Goal: Task Accomplishment & Management: Manage account settings

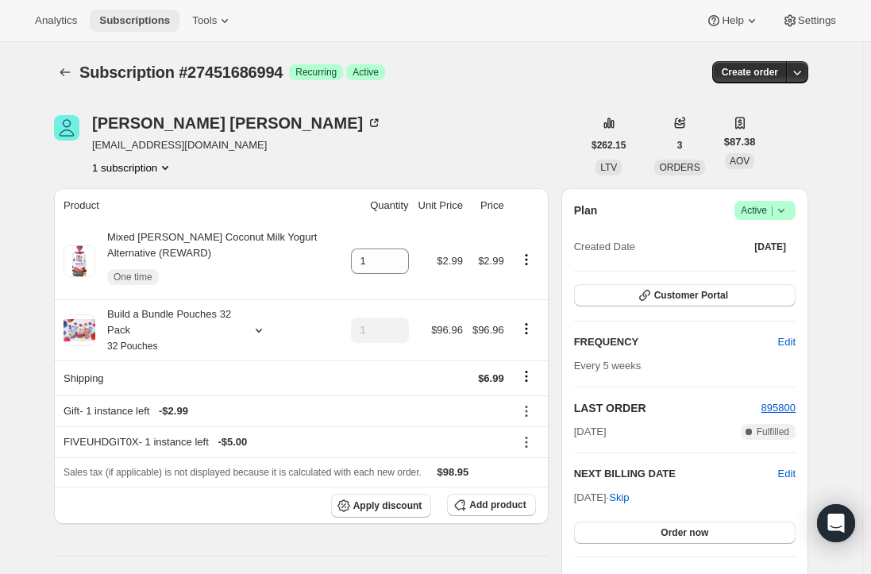
click at [140, 17] on span "Subscriptions" at bounding box center [134, 20] width 71 height 13
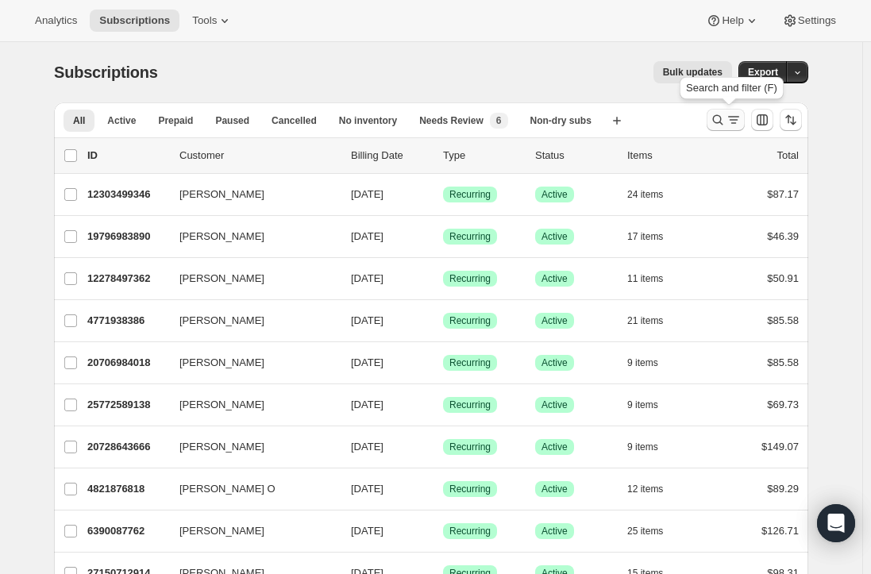
click at [720, 119] on icon "Search and filter results" at bounding box center [718, 120] width 16 height 16
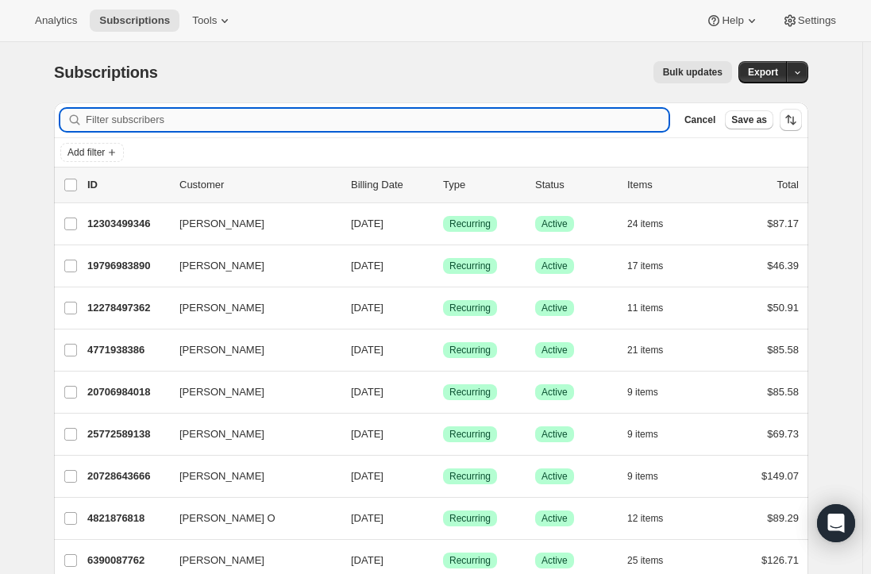
click at [361, 118] on input "Filter subscribers" at bounding box center [377, 120] width 583 height 22
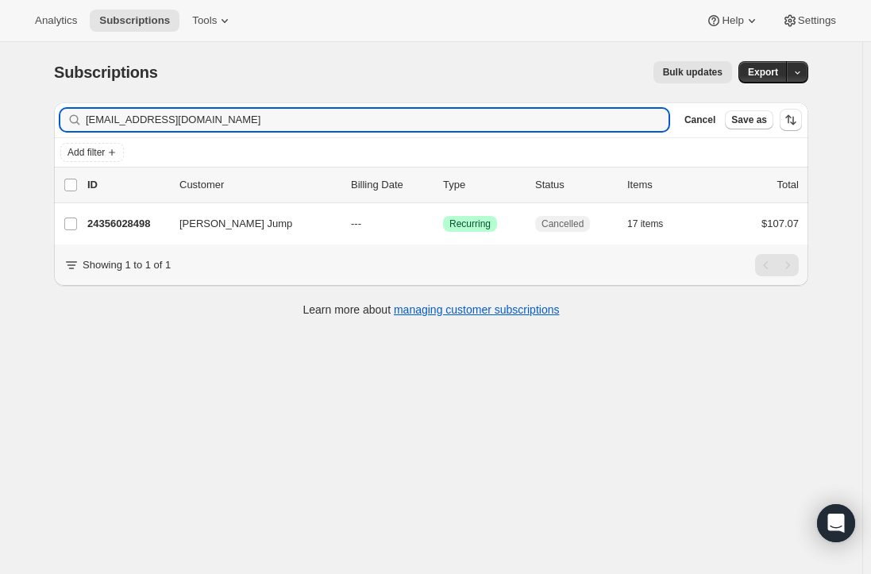
type input "steffanyjump@gmail.com"
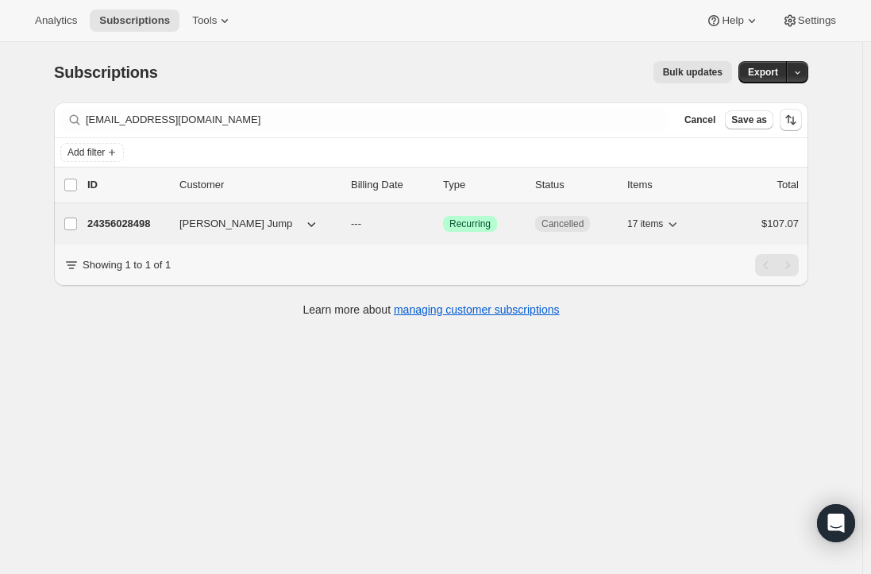
click at [160, 224] on p "24356028498" at bounding box center [126, 224] width 79 height 16
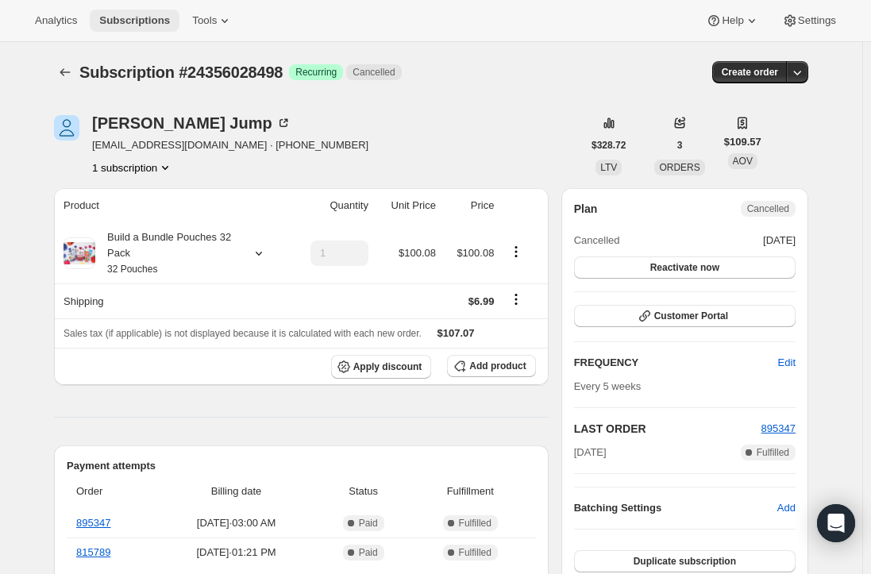
click at [133, 15] on span "Subscriptions" at bounding box center [134, 20] width 71 height 13
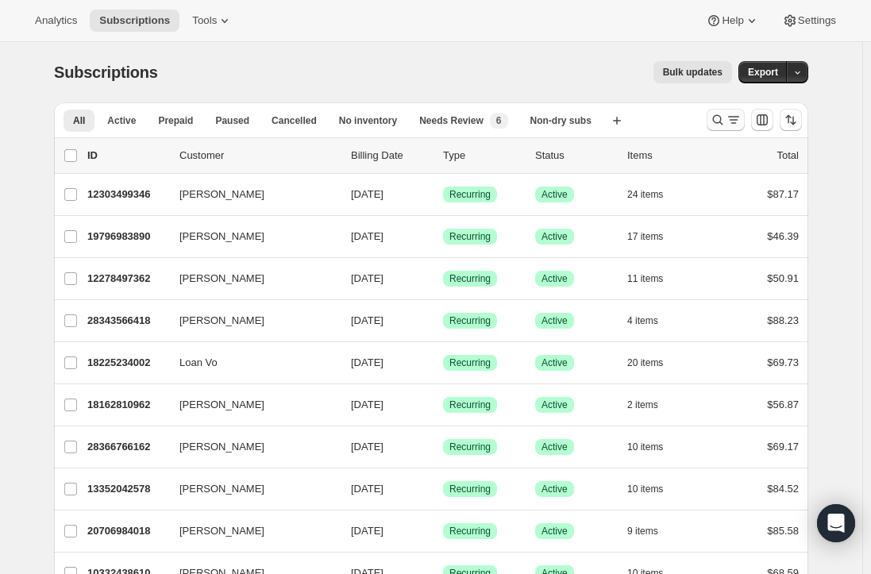
click at [713, 121] on button "Search and filter results" at bounding box center [726, 120] width 38 height 22
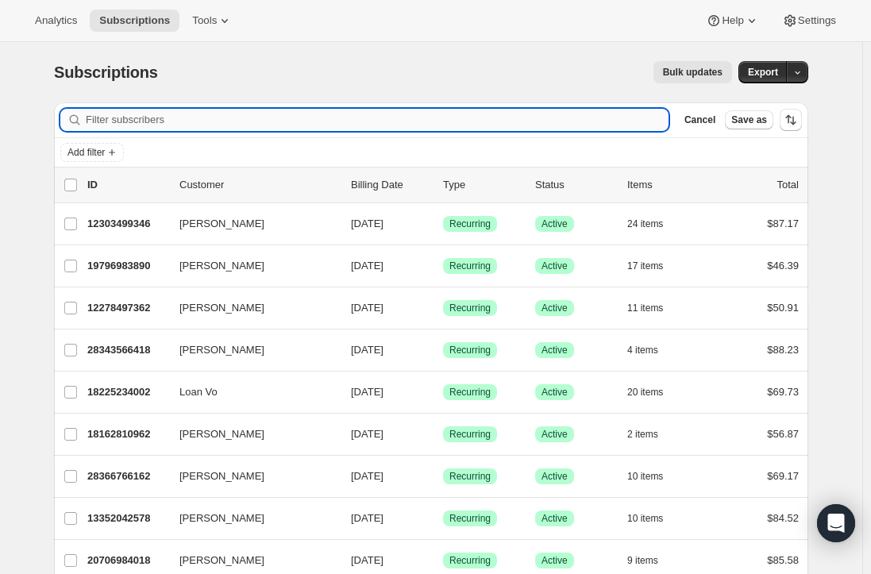
click at [330, 118] on input "Filter subscribers" at bounding box center [377, 120] width 583 height 22
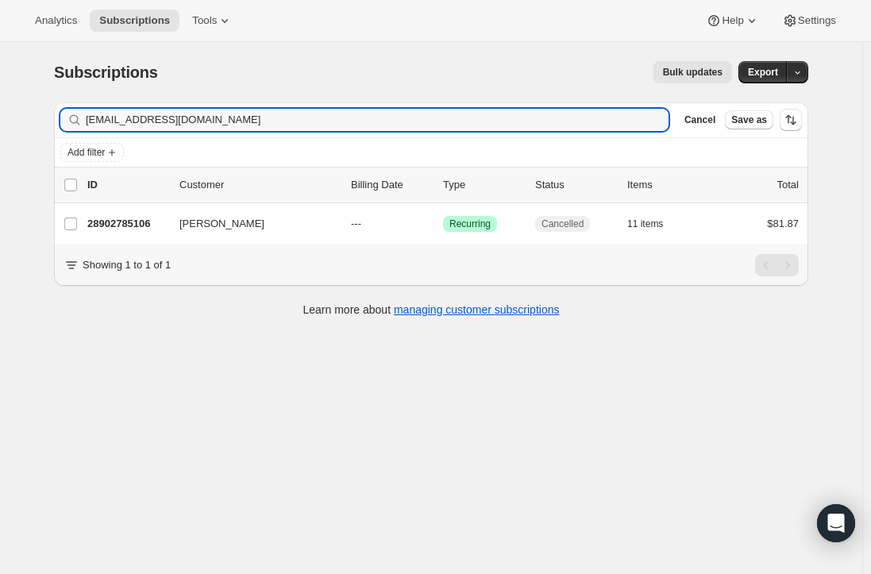
type input "[EMAIL_ADDRESS][DOMAIN_NAME]"
